Goal: Register for event/course

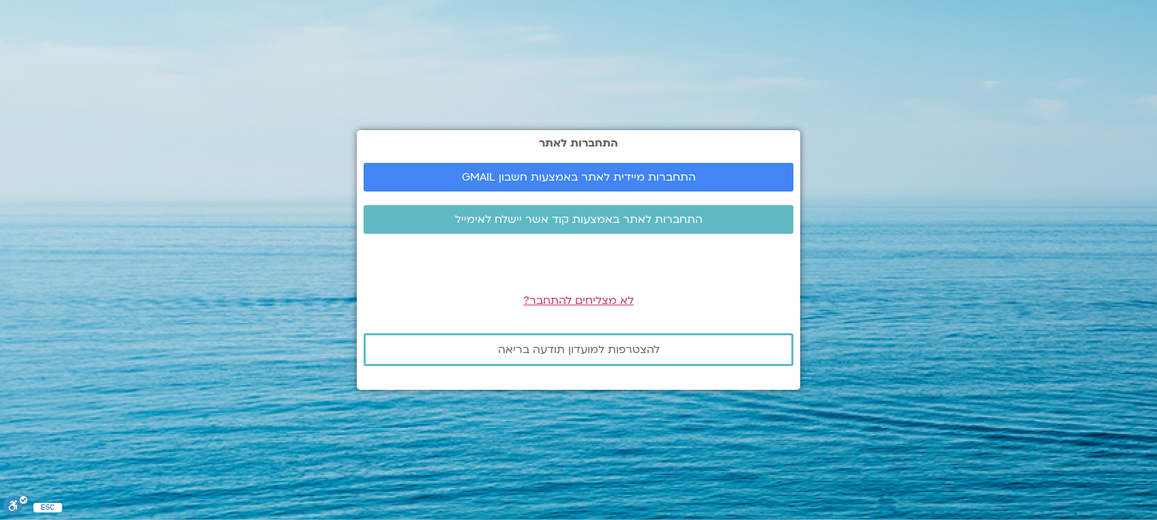
click at [637, 180] on span "התחברות מיידית לאתר באמצעות חשבון GMAIL" at bounding box center [579, 177] width 234 height 12
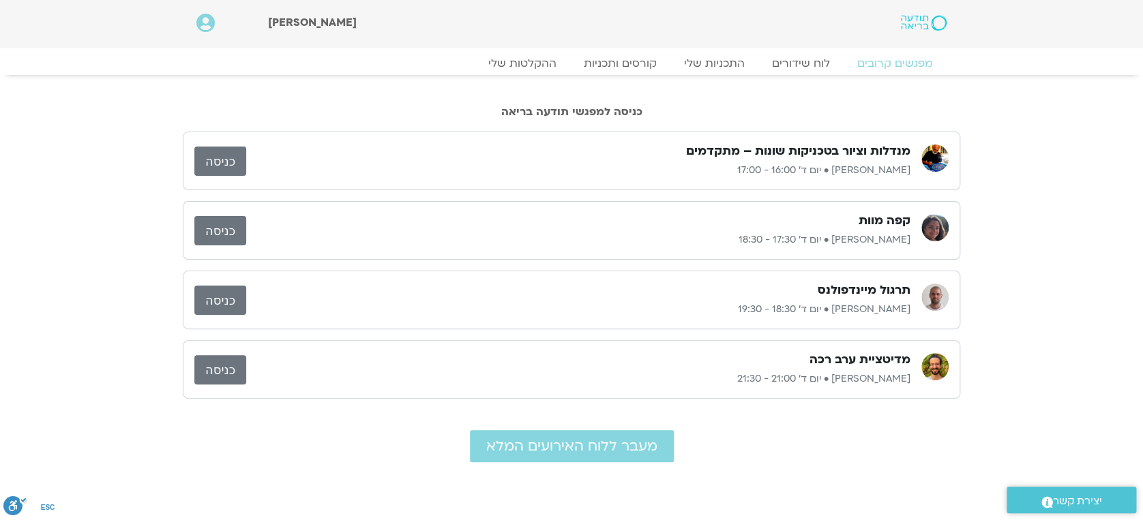
click at [855, 160] on div "מנדלות וציור בטכניקות שונות – מתקדמים [PERSON_NAME] קדמי • יום ד׳ 16:00 - 17:00" at bounding box center [578, 160] width 664 height 35
click at [211, 163] on link "כניסה" at bounding box center [220, 161] width 52 height 29
click at [216, 157] on link "כניסה" at bounding box center [220, 161] width 52 height 29
